Goal: Information Seeking & Learning: Learn about a topic

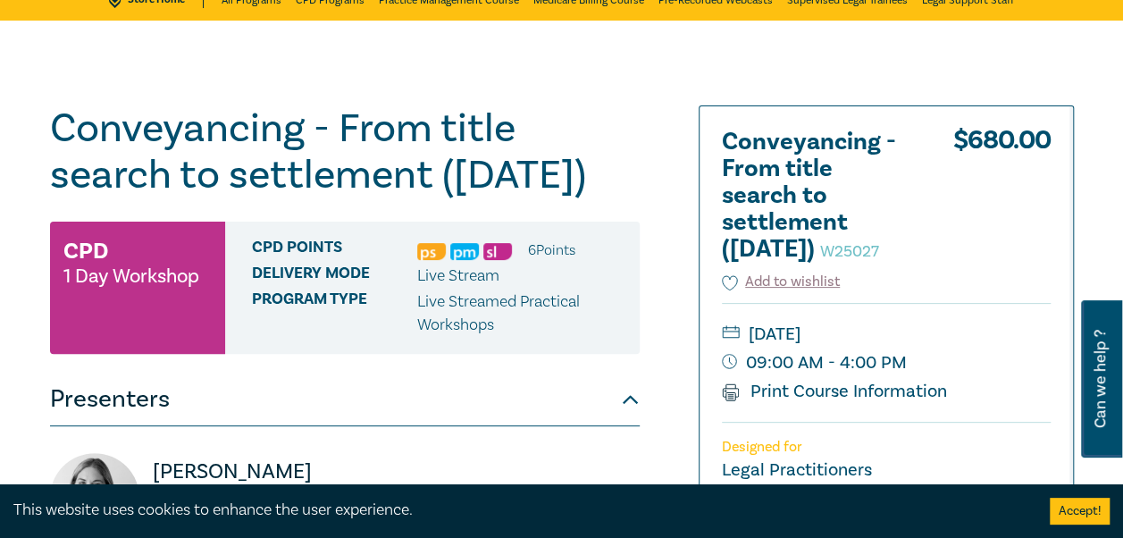
scroll to position [89, 0]
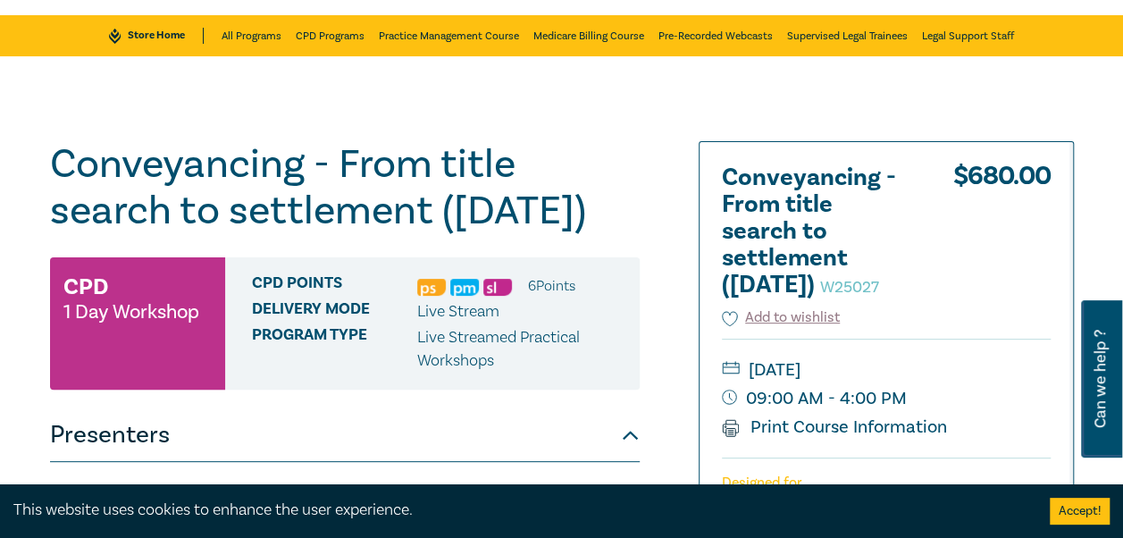
click at [349, 323] on span "Delivery Mode" at bounding box center [334, 311] width 165 height 23
click at [141, 339] on div "CPD 1 Day Workshop" at bounding box center [137, 323] width 175 height 132
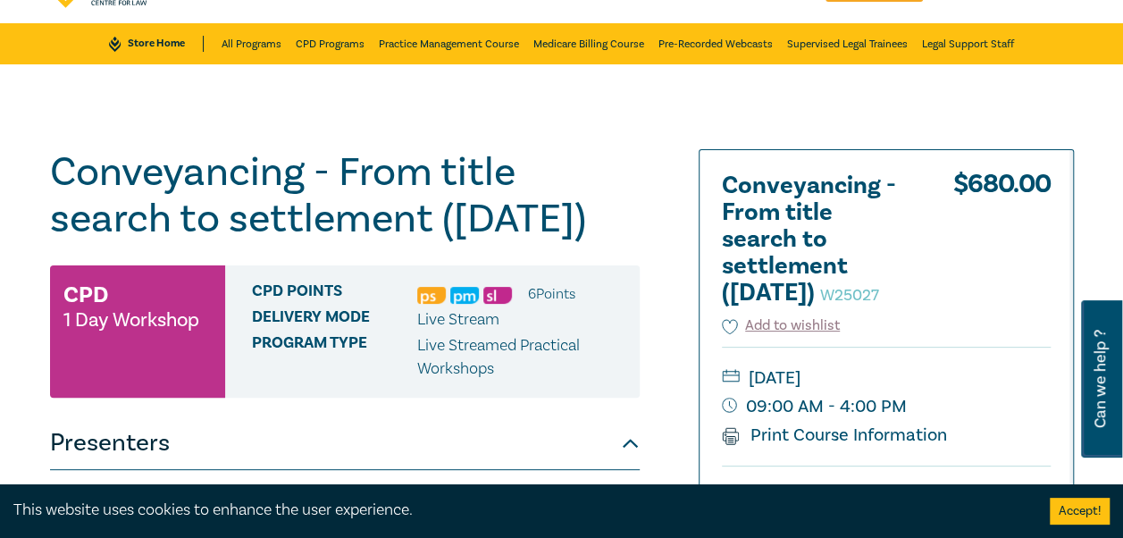
scroll to position [268, 0]
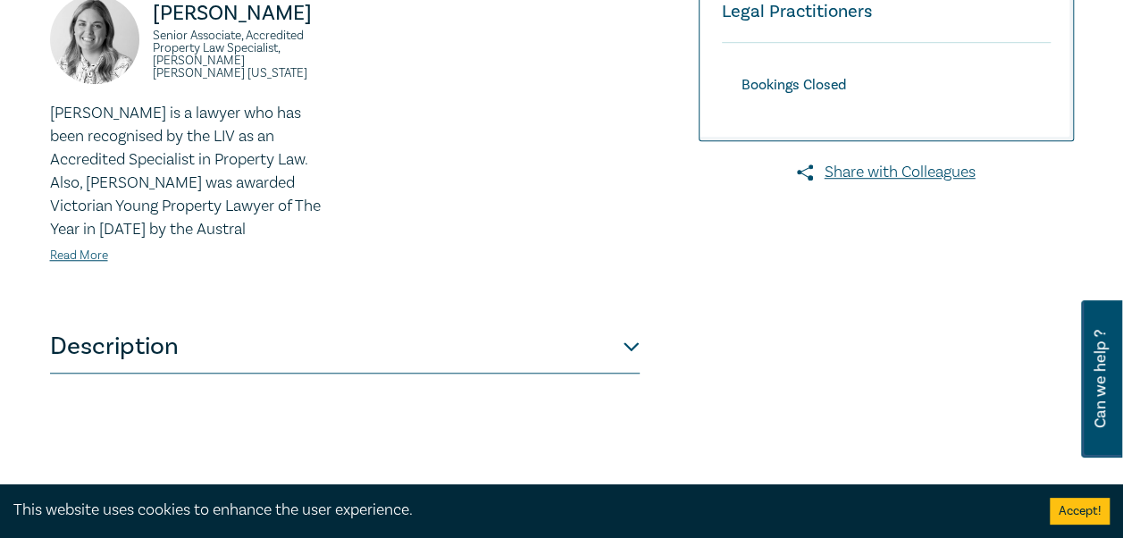
scroll to position [625, 0]
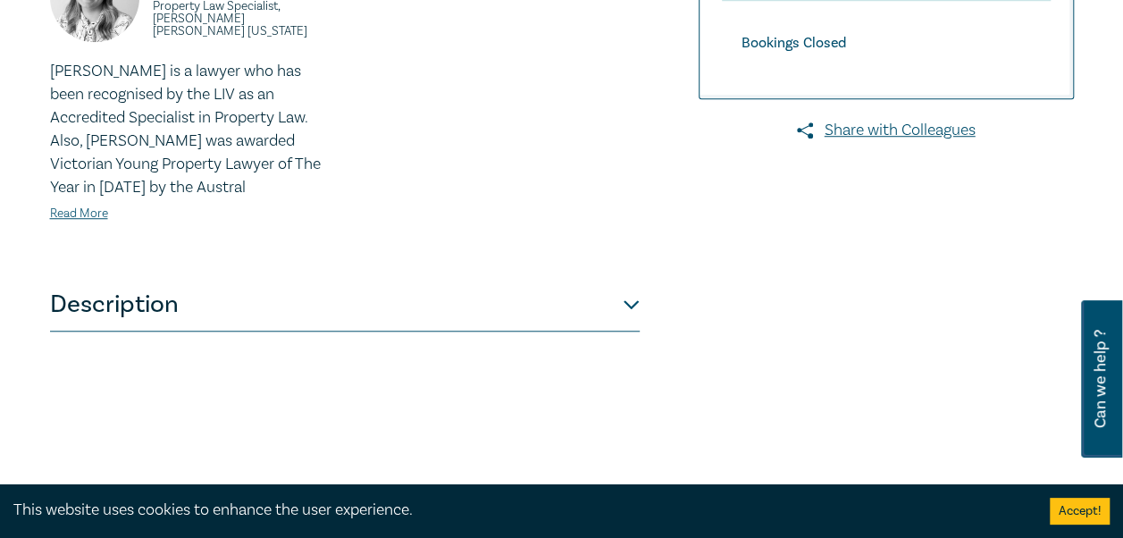
click at [625, 331] on button "Description" at bounding box center [345, 305] width 590 height 54
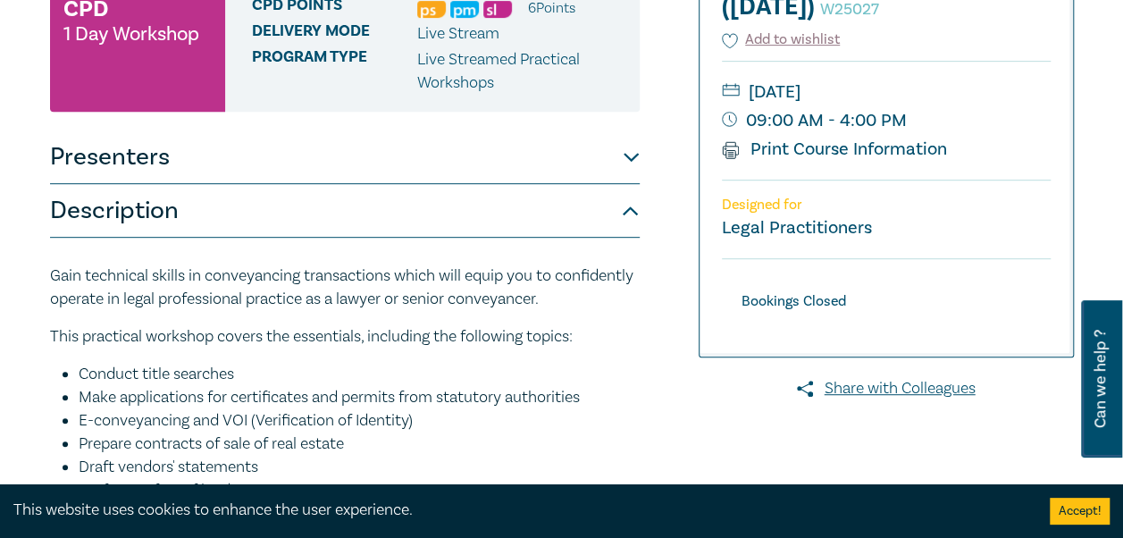
scroll to position [357, 0]
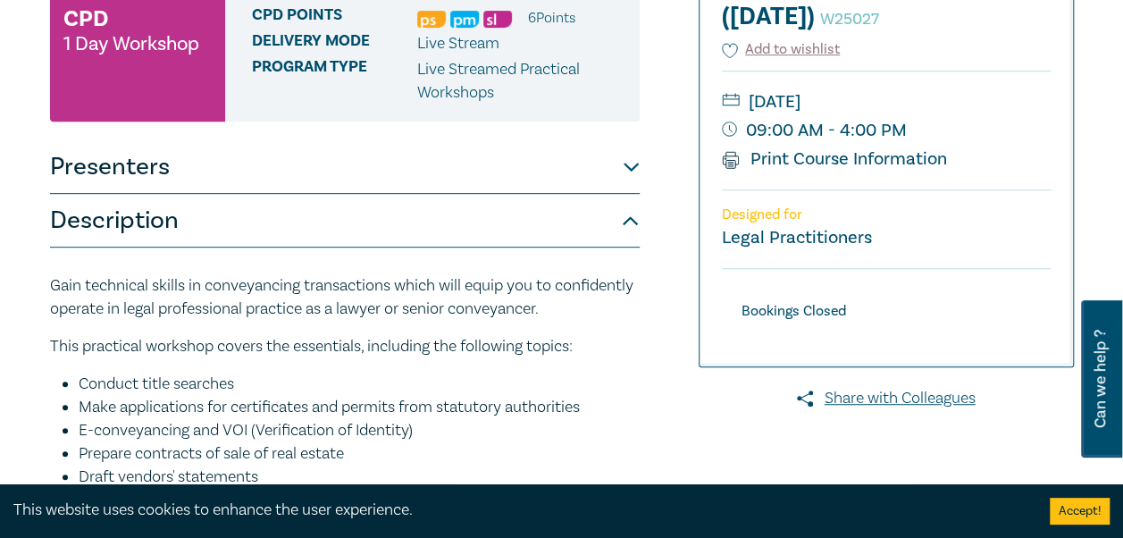
click at [627, 194] on button "Presenters" at bounding box center [345, 167] width 590 height 54
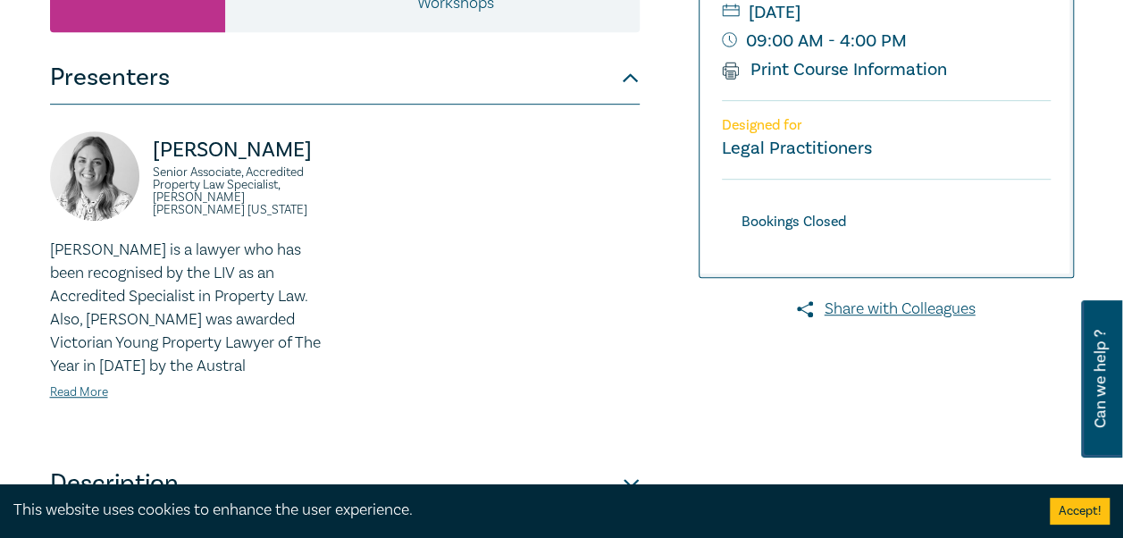
scroll to position [625, 0]
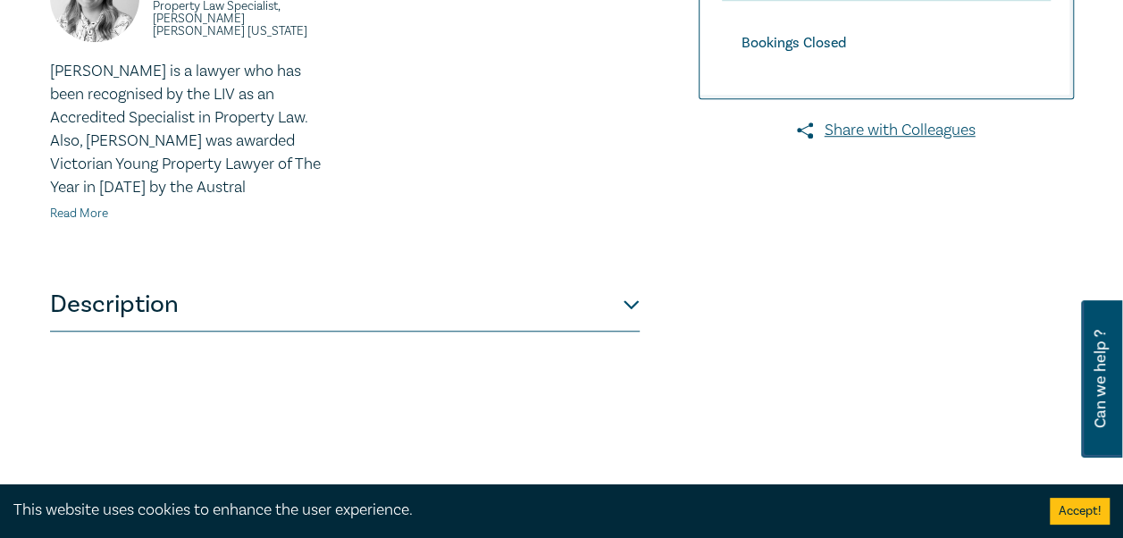
click at [98, 222] on link "Read More" at bounding box center [79, 213] width 58 height 16
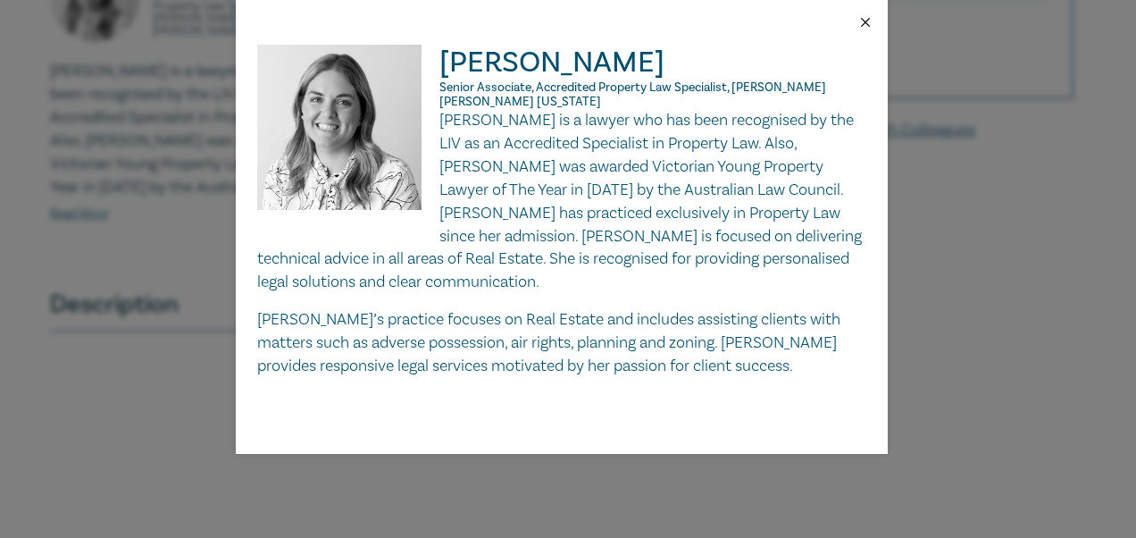
click at [859, 27] on button "Close" at bounding box center [865, 22] width 16 height 16
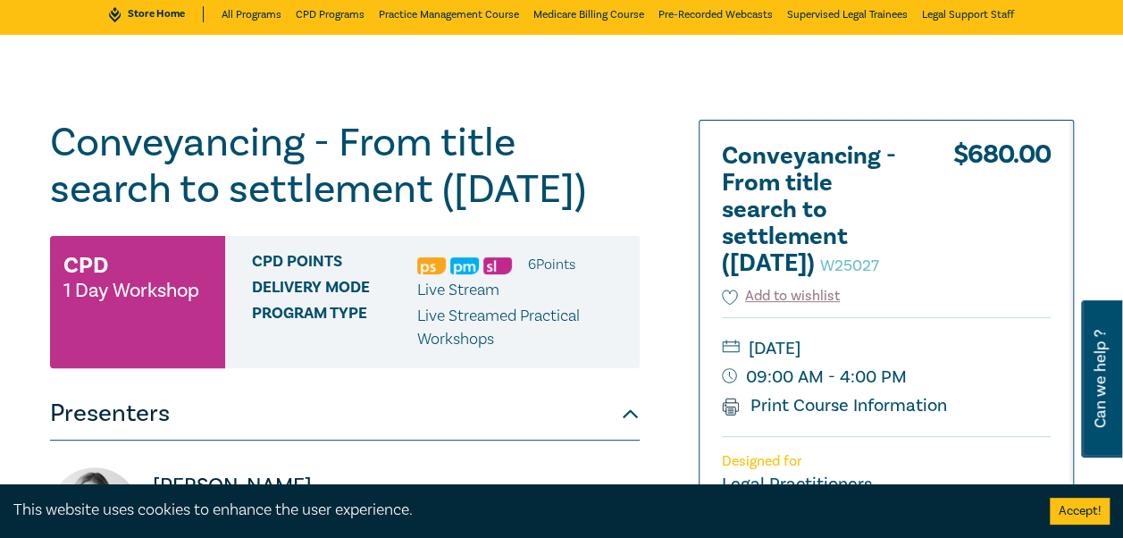
scroll to position [179, 0]
